Goal: Register for event/course

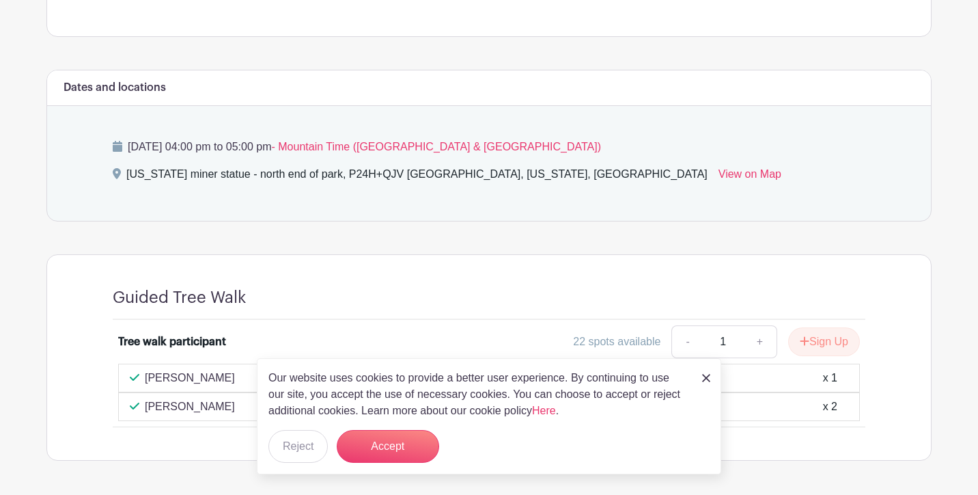
scroll to position [892, 0]
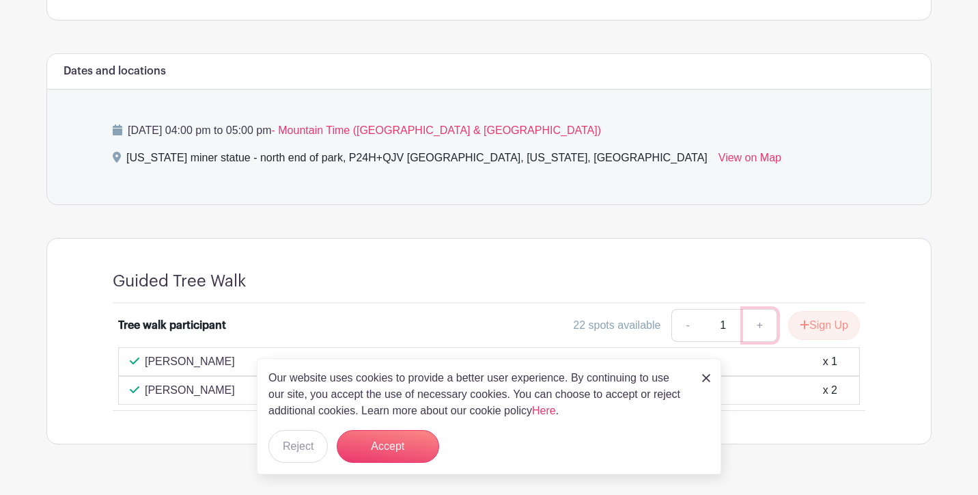
click at [759, 309] on link "+" at bounding box center [760, 325] width 34 height 33
type input "2"
click at [805, 311] on button "Sign Up" at bounding box center [824, 325] width 72 height 29
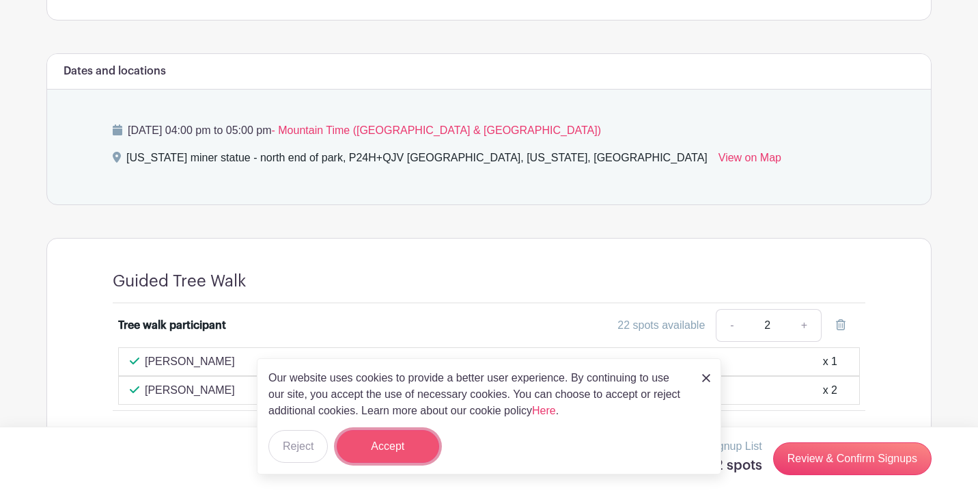
click at [417, 445] on button "Accept" at bounding box center [388, 446] width 102 height 33
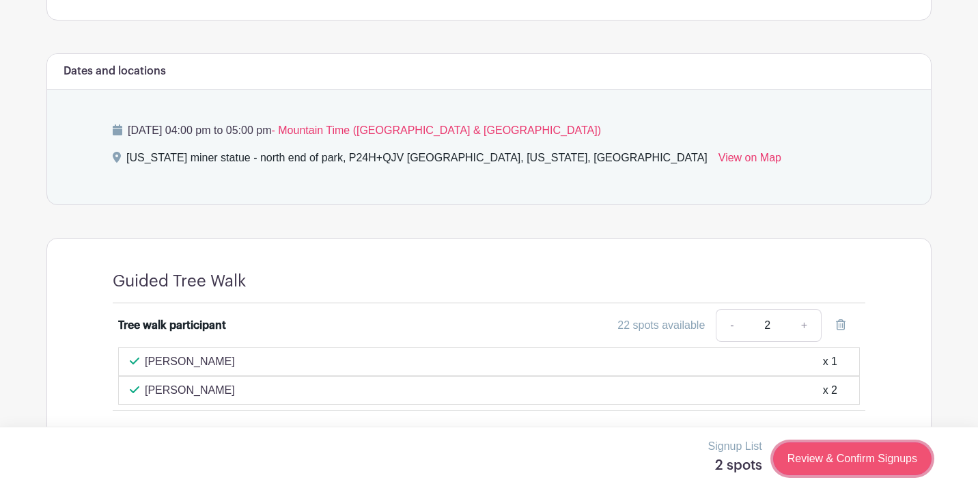
click at [859, 462] on link "Review & Confirm Signups" at bounding box center [852, 458] width 158 height 33
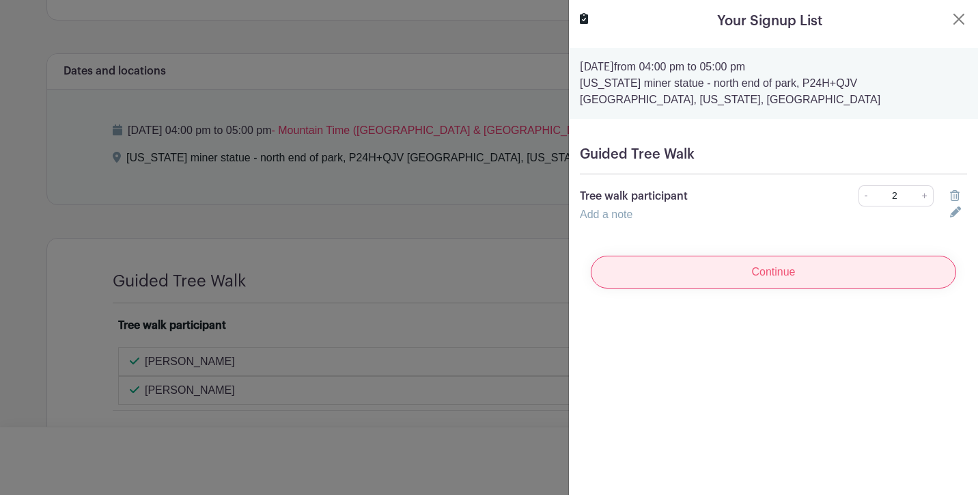
click at [788, 268] on input "Continue" at bounding box center [773, 271] width 365 height 33
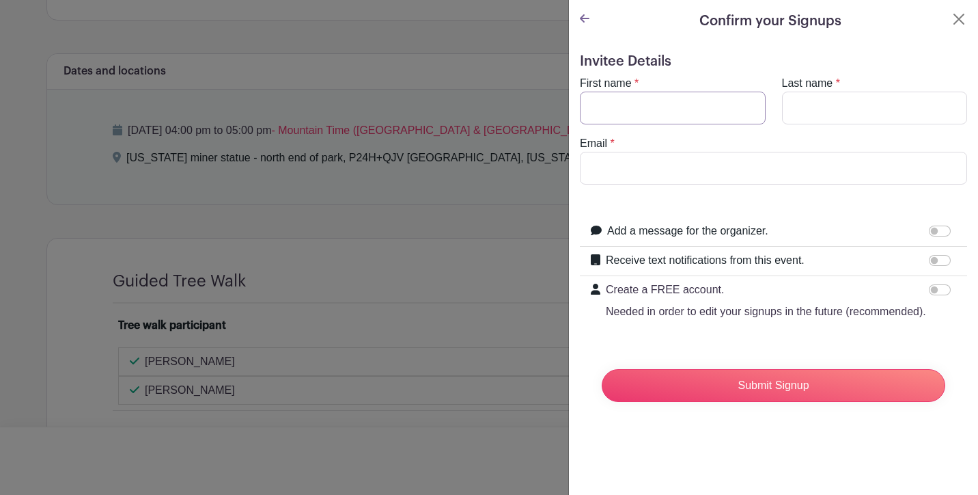
click at [670, 106] on input "First name" at bounding box center [673, 108] width 186 height 33
type input "[PERSON_NAME]"
type input "[EMAIL_ADDRESS][DOMAIN_NAME]"
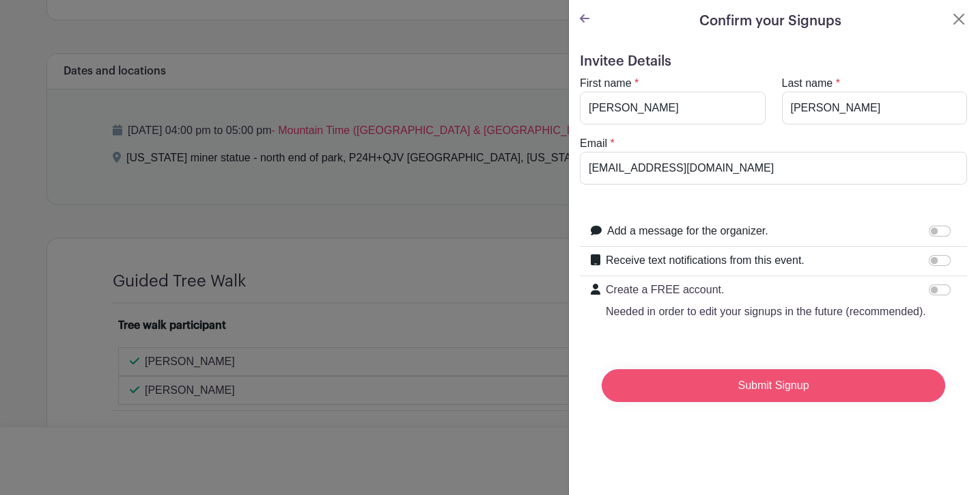
click at [752, 382] on input "Submit Signup" at bounding box center [774, 385] width 344 height 33
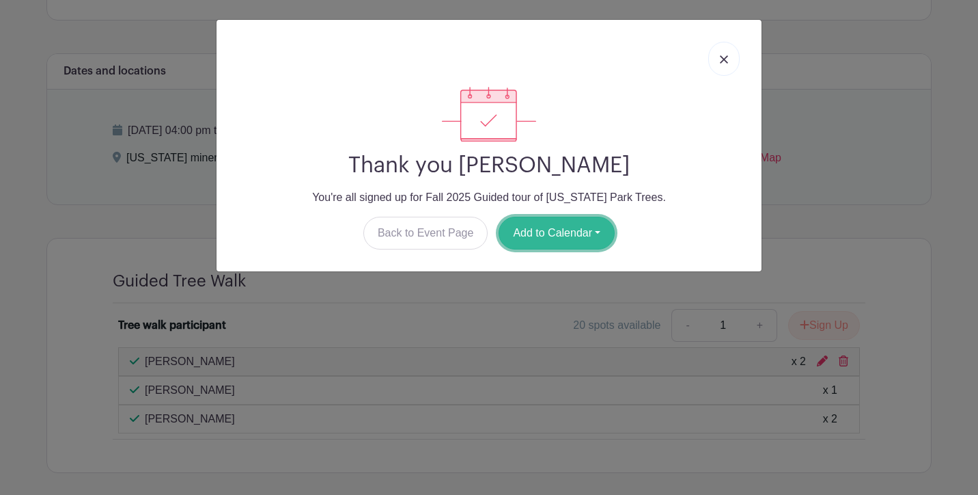
click at [566, 226] on button "Add to Calendar" at bounding box center [557, 233] width 116 height 33
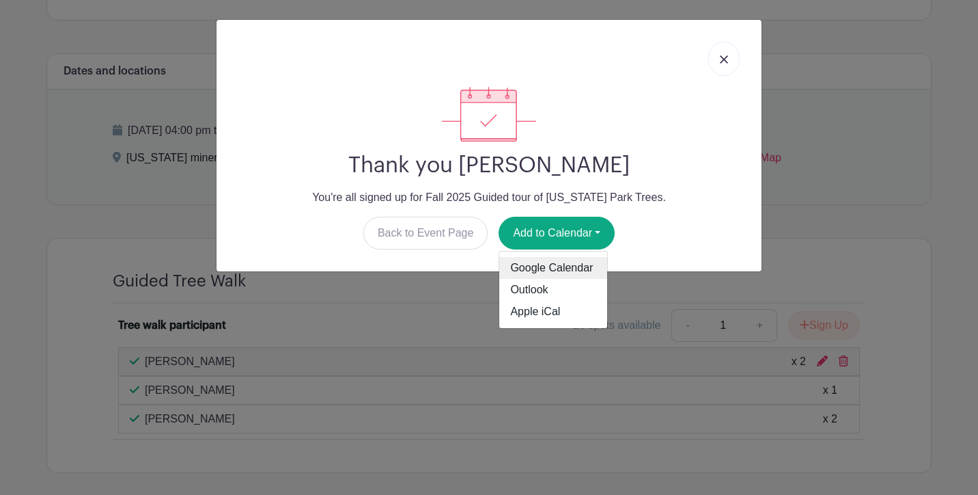
click at [553, 269] on link "Google Calendar" at bounding box center [553, 268] width 108 height 22
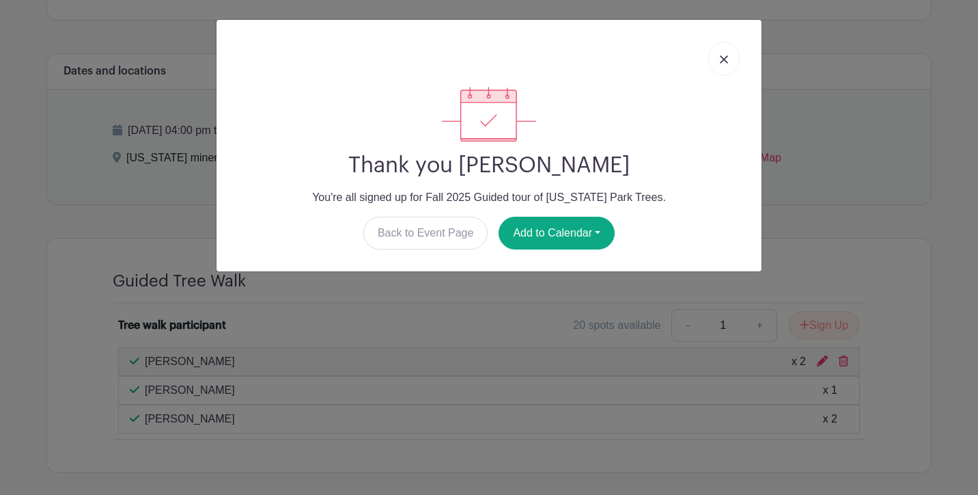
click at [725, 60] on img at bounding box center [724, 59] width 8 height 8
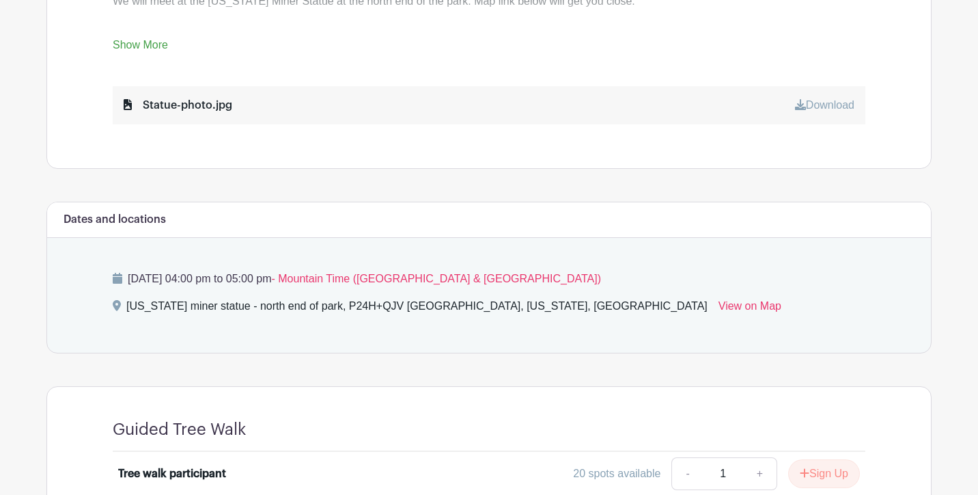
scroll to position [921, 0]
